Goal: Information Seeking & Learning: Learn about a topic

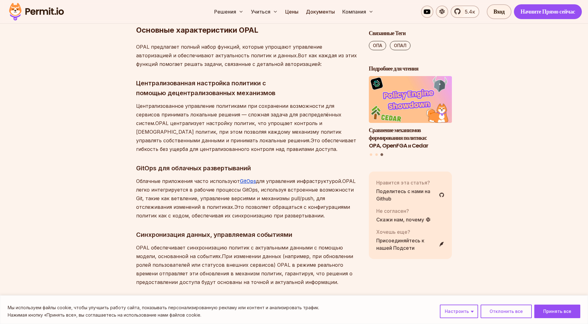
scroll to position [1405, 0]
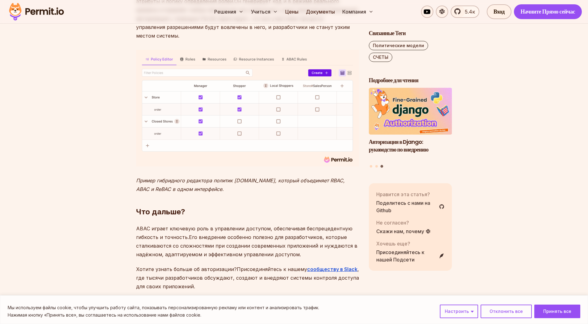
scroll to position [2847, 0]
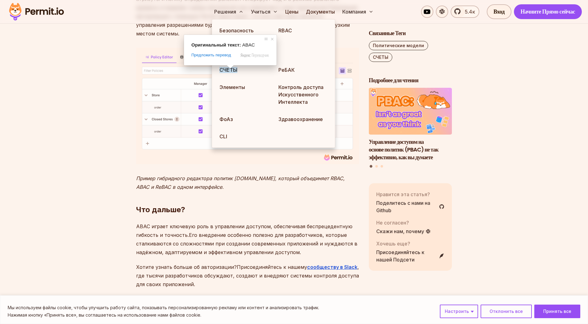
click at [230, 69] on span at bounding box center [230, 67] width 8 height 4
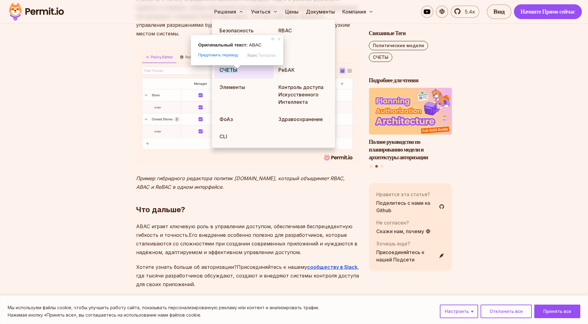
click at [226, 69] on ya-tr-span "СЧЕТЫ" at bounding box center [228, 70] width 18 height 6
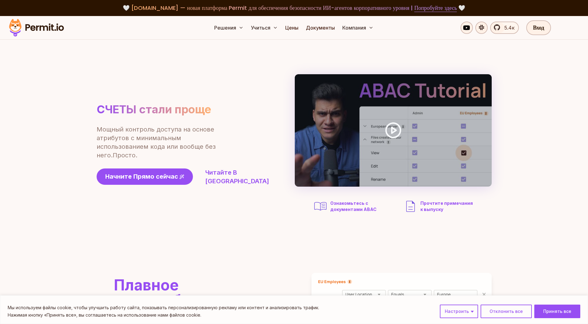
click at [73, 115] on section "СЧЕТЫ стали проще Мощный контроль доступа на основе атрибутов с минимальным исп…" at bounding box center [294, 144] width 588 height 209
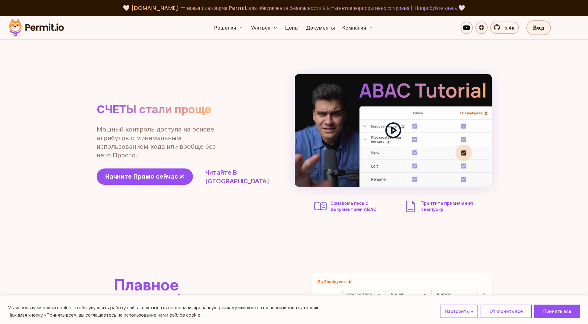
click at [402, 134] on div at bounding box center [393, 130] width 197 height 113
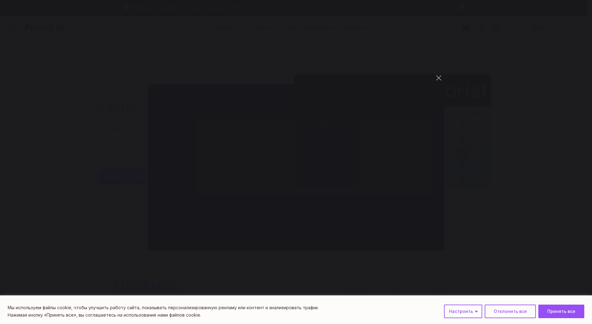
click at [437, 266] on div "You can close this modal content with the ESC key" at bounding box center [296, 162] width 592 height 324
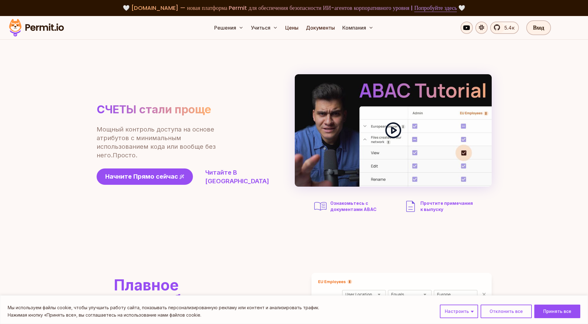
click at [401, 125] on icon at bounding box center [392, 130] width 17 height 17
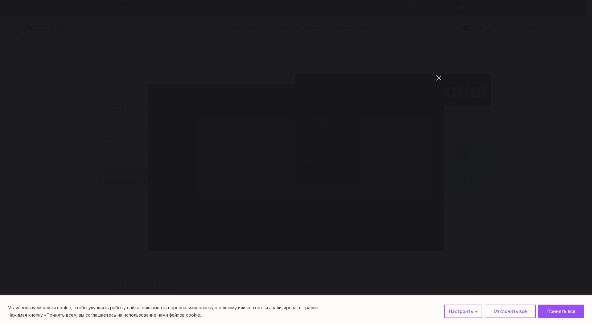
click at [439, 78] on button "Вы можете закрыть это модальное окно с помощью клавиши ESC" at bounding box center [439, 78] width 10 height 10
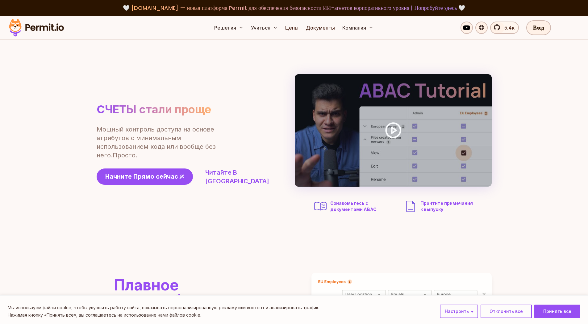
click at [96, 229] on section "СЧЕТЫ стали проще Мощный контроль доступа на основе атрибутов с минимальным исп…" at bounding box center [294, 144] width 588 height 209
click at [18, 135] on section "СЧЕТЫ стали проще Мощный контроль доступа на основе атрибутов с минимальным исп…" at bounding box center [294, 144] width 588 height 209
click at [235, 225] on section "СЧЕТЫ стали проще Мощный контроль доступа на основе атрибутов с минимальным исп…" at bounding box center [294, 144] width 588 height 209
click at [287, 31] on link "Цены" at bounding box center [292, 28] width 18 height 12
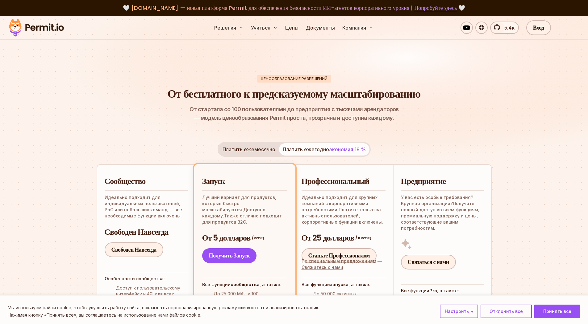
click at [41, 27] on img at bounding box center [36, 27] width 60 height 21
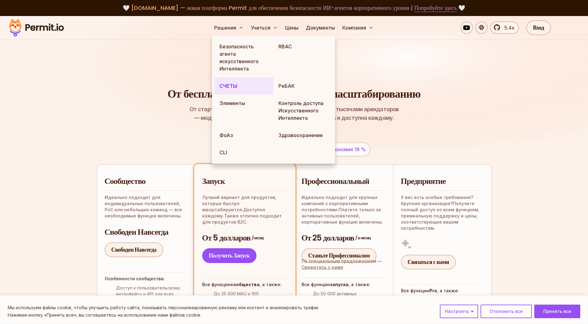
click at [226, 92] on link "СЧЕТЫ" at bounding box center [243, 85] width 59 height 17
click at [228, 84] on ya-tr-span "СЧЕТЫ" at bounding box center [228, 86] width 18 height 6
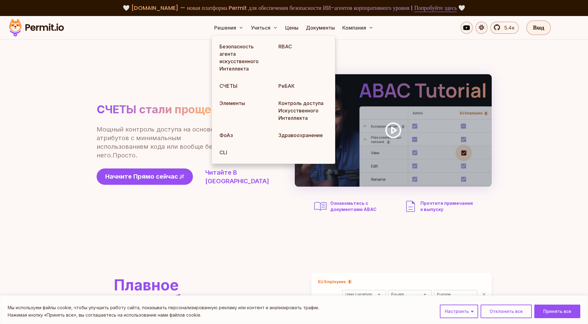
click at [66, 175] on section "СЧЕТЫ стали проще Мощный контроль доступа на основе атрибутов с минимальным исп…" at bounding box center [294, 144] width 588 height 209
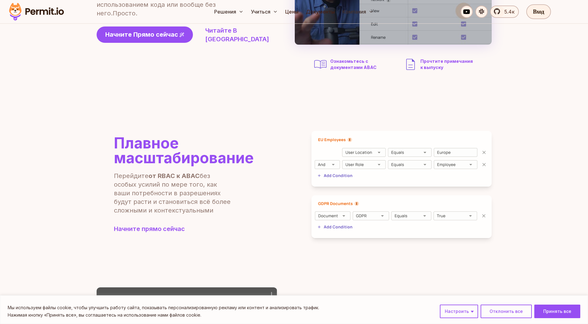
scroll to position [178, 0]
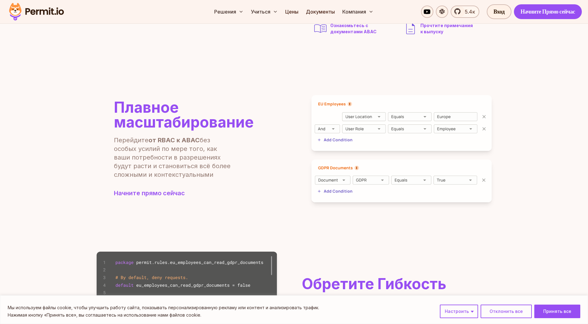
click at [302, 200] on div "Плавное масштабирование Перейдите от RBAC к ABAC без особых усилий по мере того…" at bounding box center [294, 148] width 395 height 107
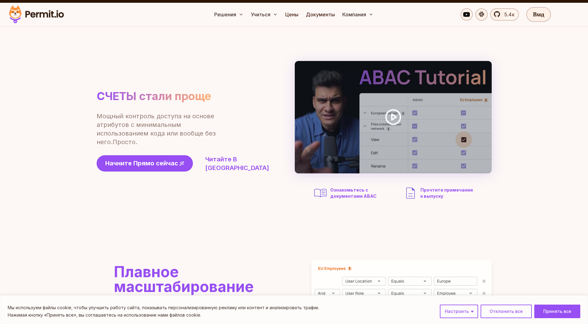
scroll to position [13, 0]
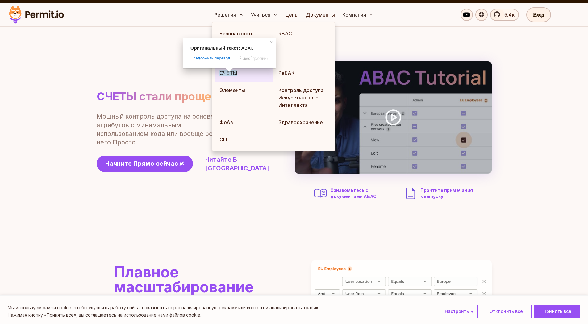
click at [228, 76] on ya-tr-span "СЧЕТЫ" at bounding box center [228, 73] width 18 height 6
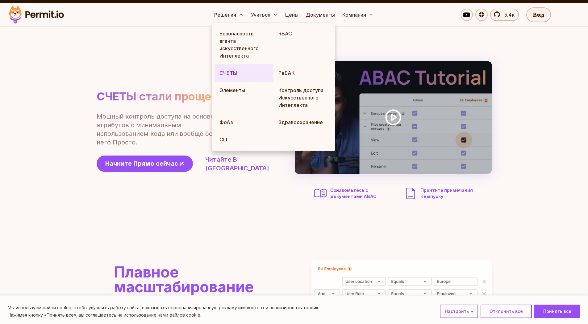
click at [228, 76] on ya-tr-span "СЧЕТЫ" at bounding box center [228, 73] width 18 height 6
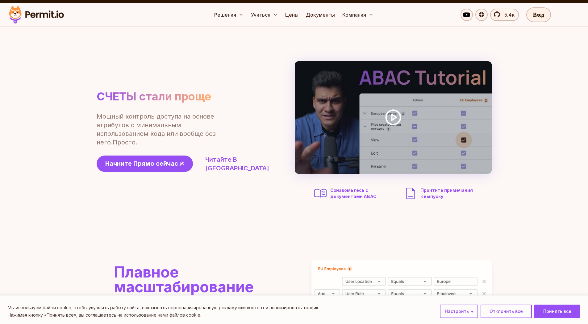
click at [173, 61] on div "СЧЕТЫ стали проще Мощный контроль доступа на основе атрибутов с минимальным исп…" at bounding box center [294, 131] width 395 height 140
